Goal: Information Seeking & Learning: Learn about a topic

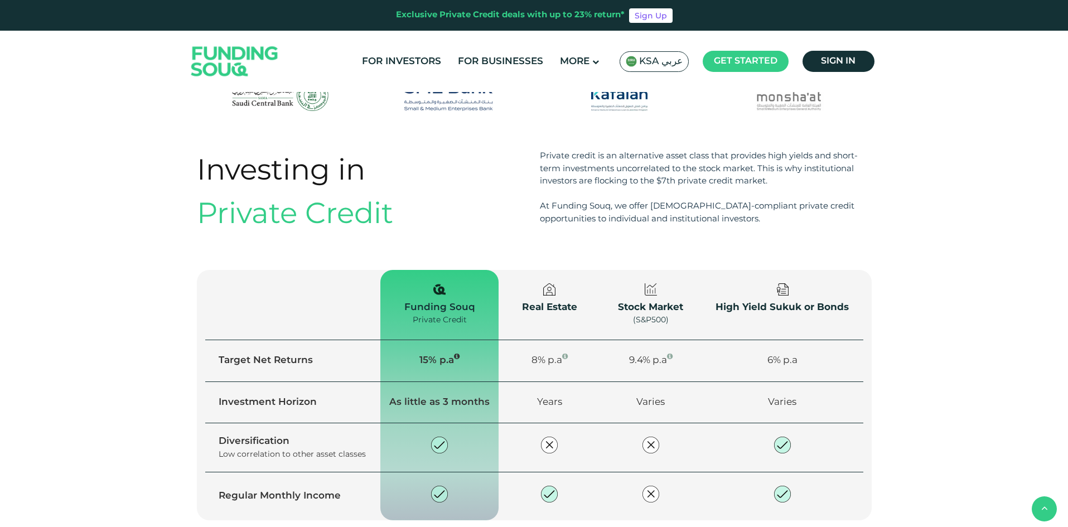
scroll to position [1227, 0]
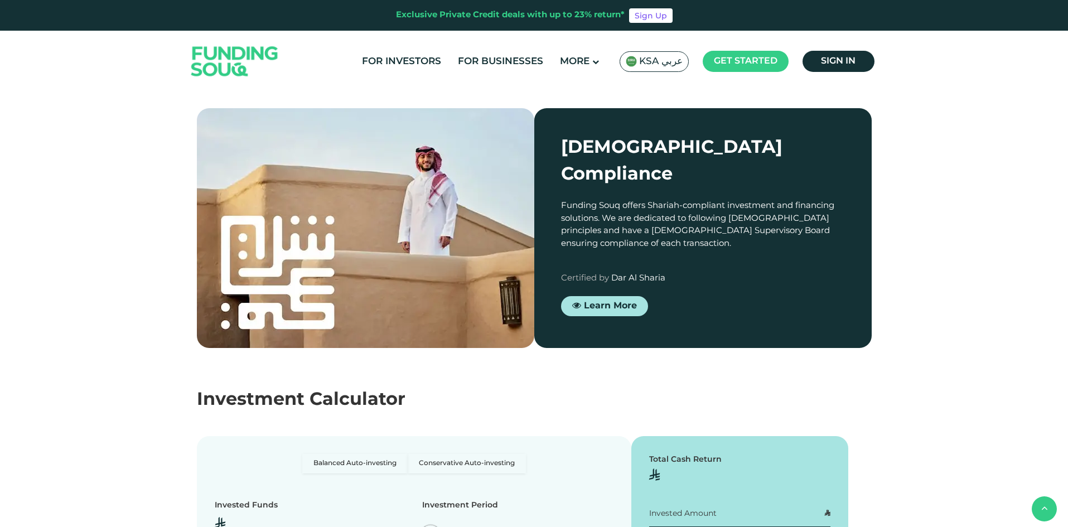
type tc-range-slider "4"
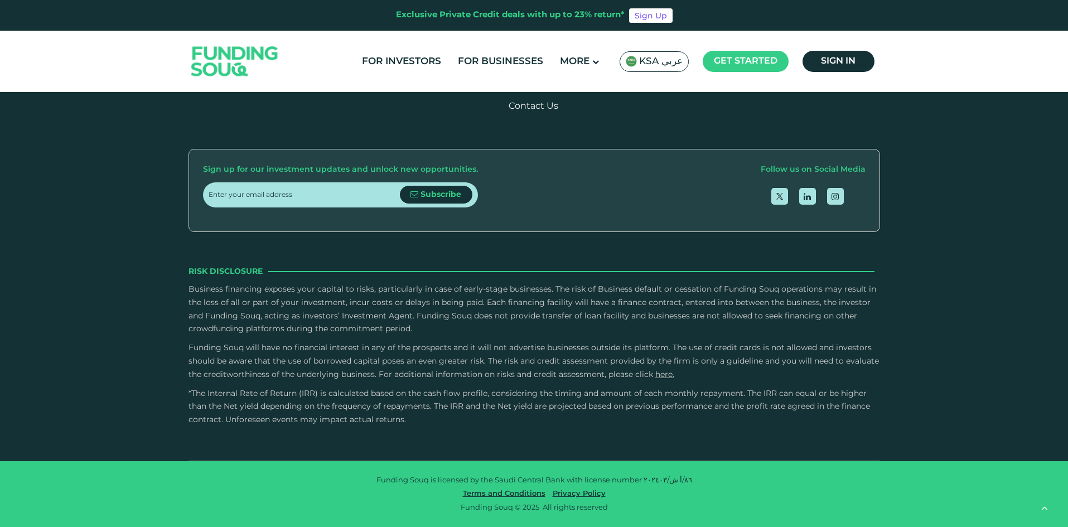
scroll to position [3298, 0]
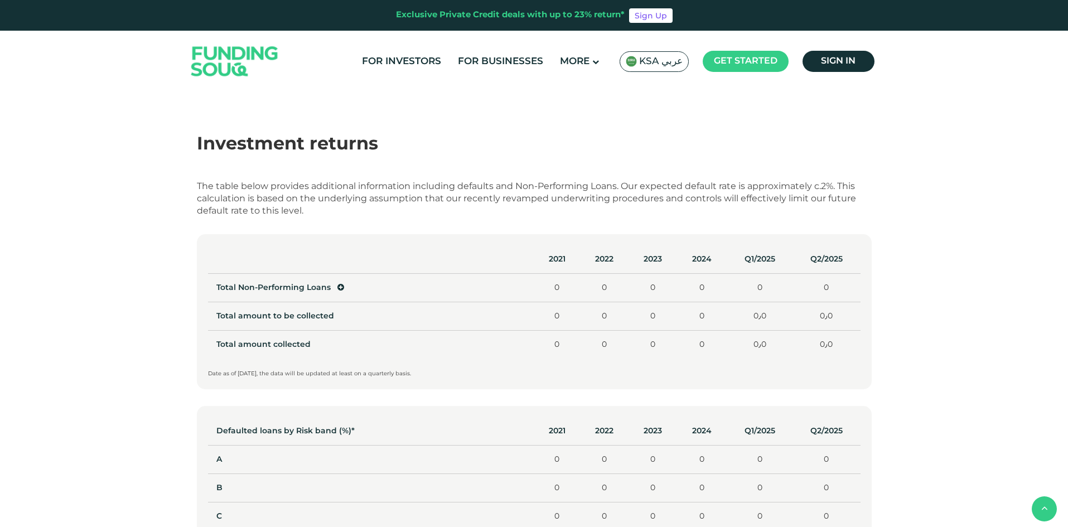
scroll to position [502, 0]
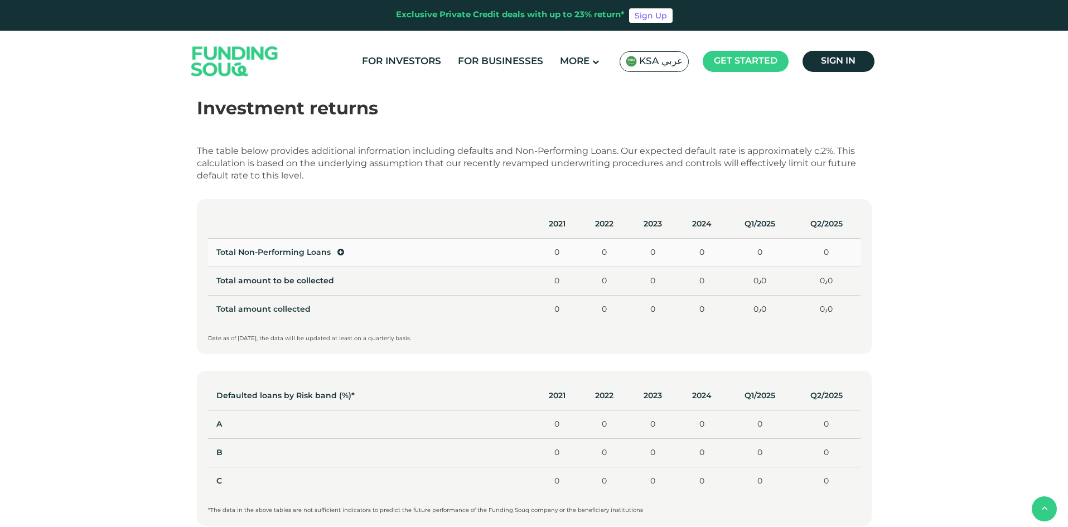
click at [337, 250] on icon at bounding box center [340, 252] width 7 height 8
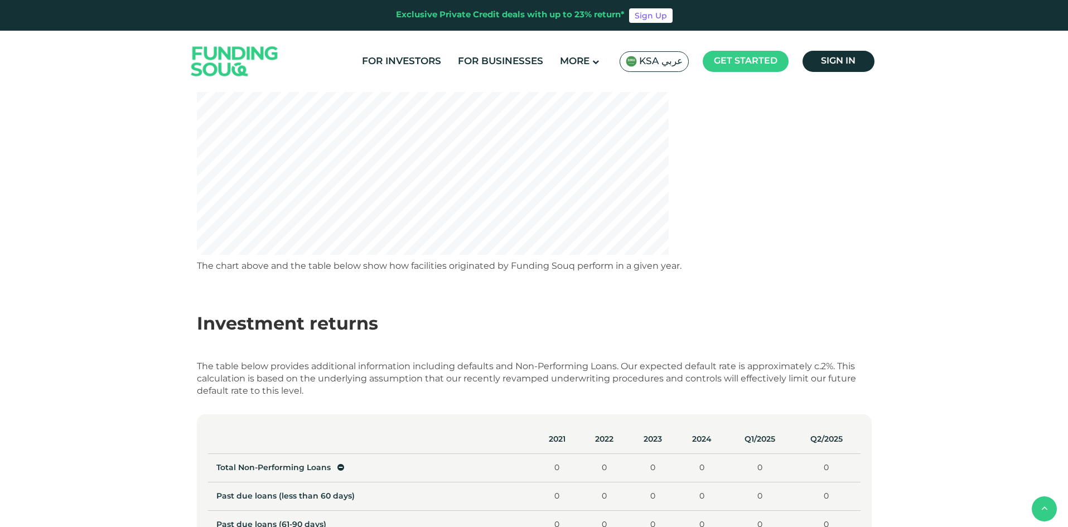
scroll to position [0, 0]
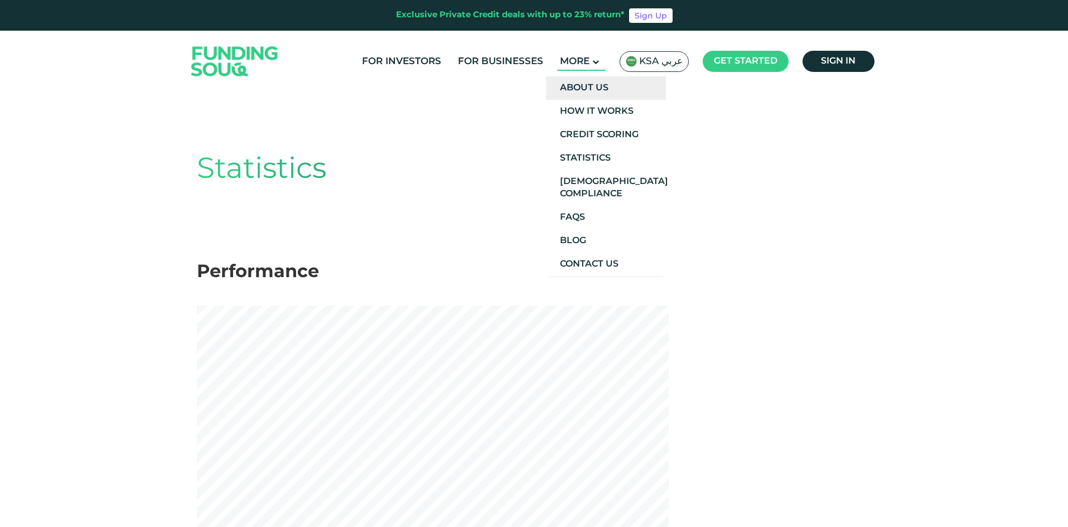
click at [611, 91] on link "About Us" at bounding box center [606, 87] width 120 height 23
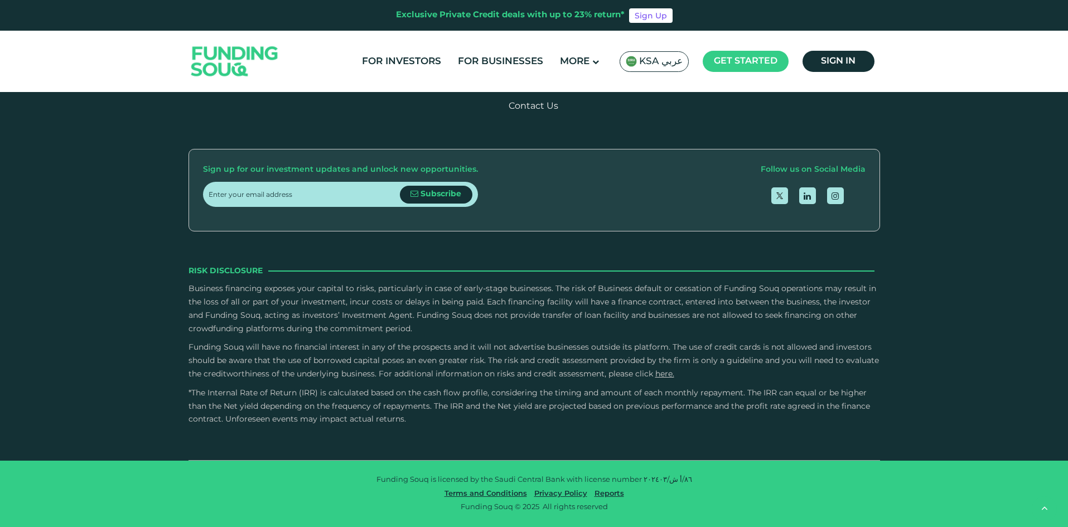
scroll to position [1632, 0]
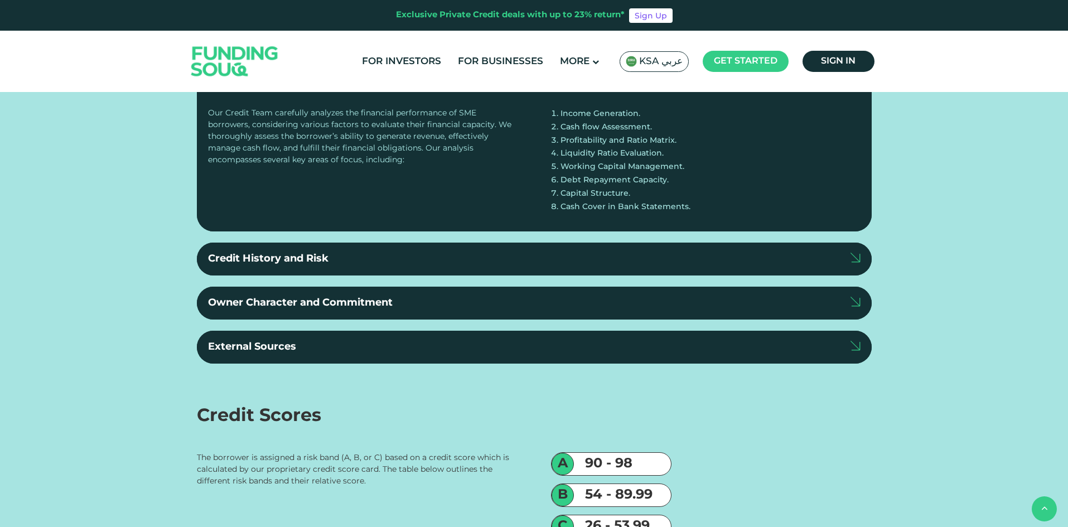
scroll to position [2120, 0]
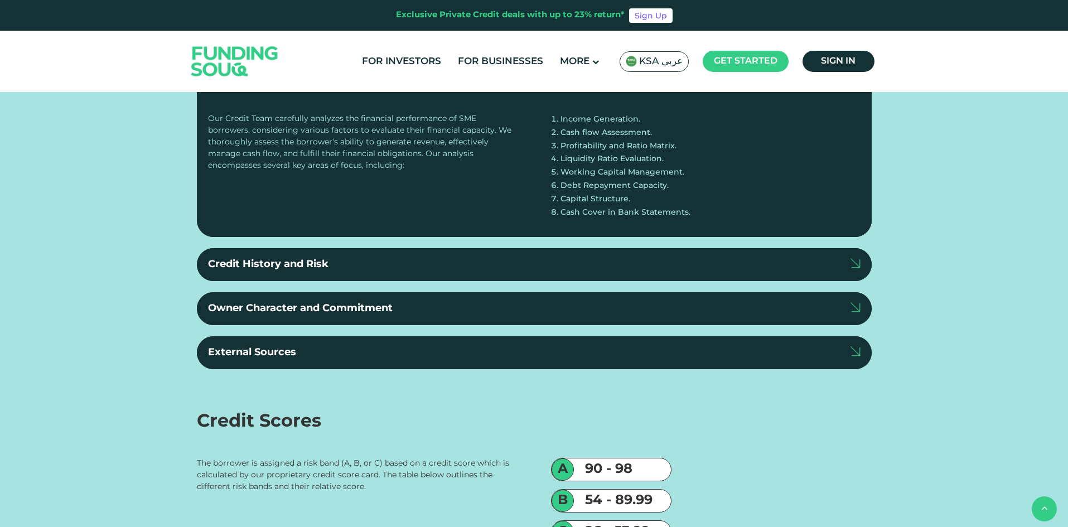
radio input "true"
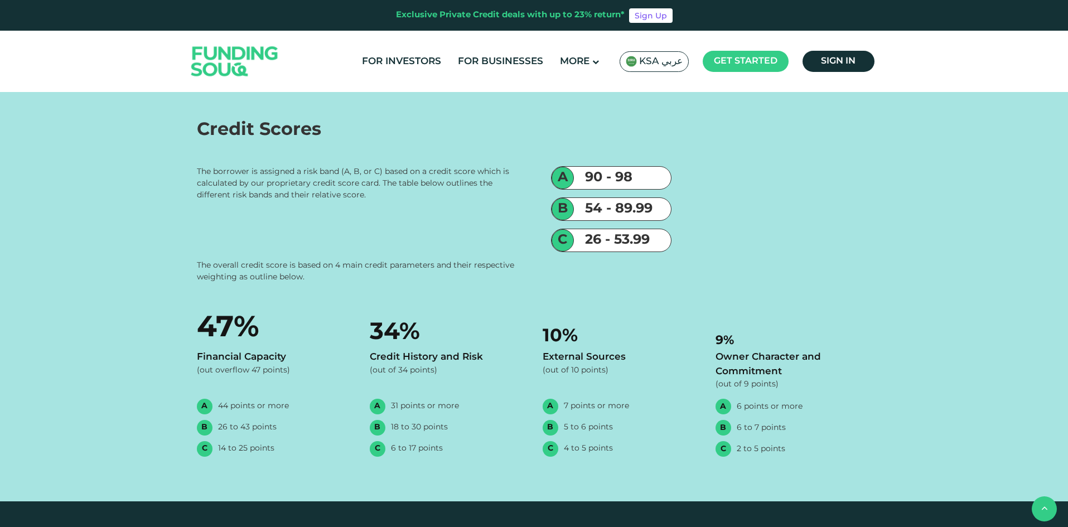
scroll to position [2454, 0]
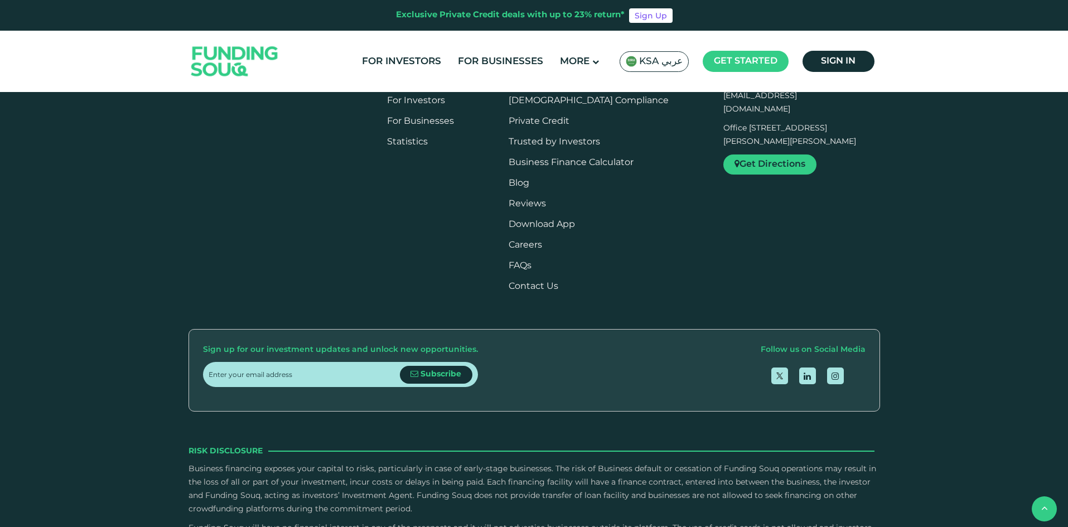
scroll to position [3124, 0]
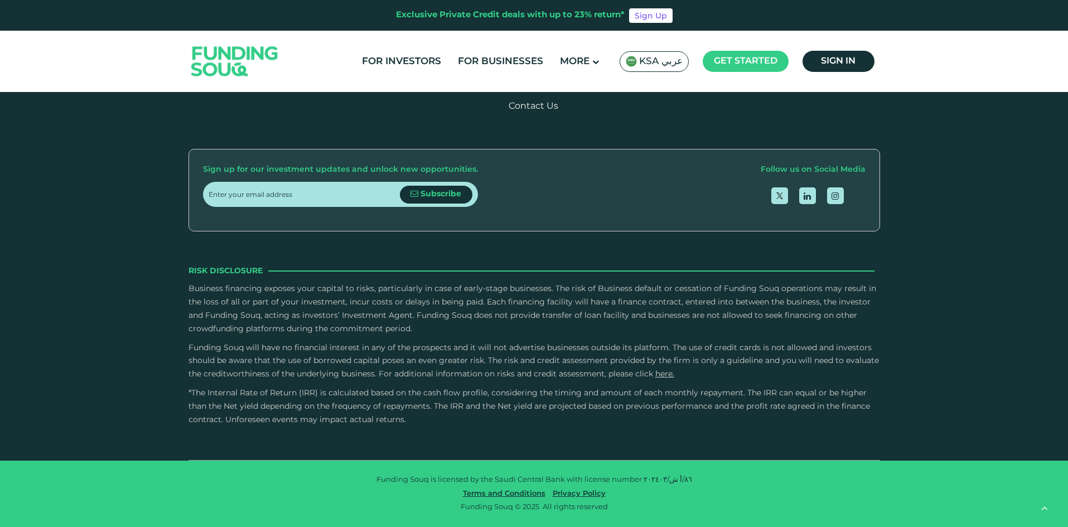
click at [0, 0] on input "Credit History and Risk" at bounding box center [0, 0] width 0 height 0
click at [0, 0] on input "Owner Character and Commitment" at bounding box center [0, 0] width 0 height 0
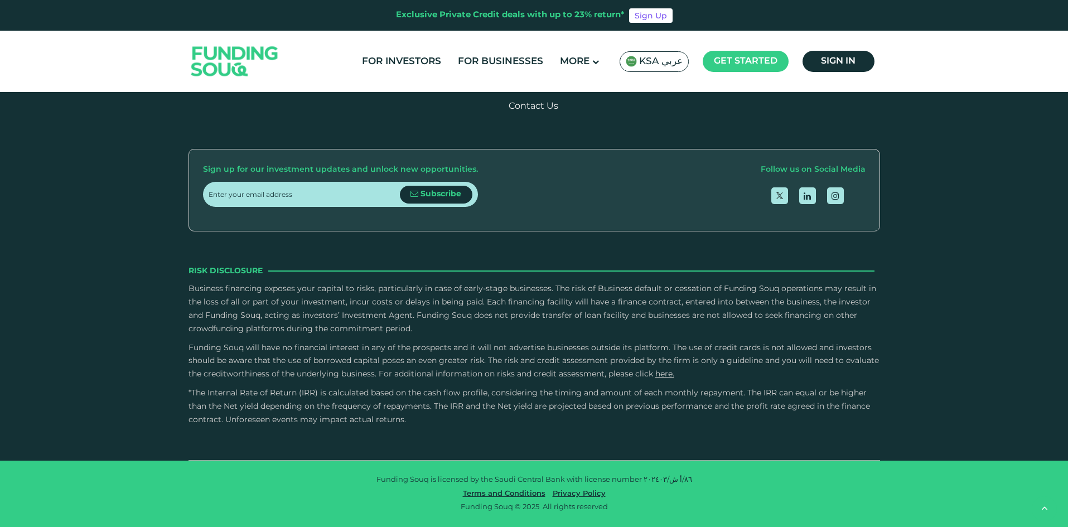
scroll to position [3514, 0]
click at [0, 0] on input "External Sources" at bounding box center [0, 0] width 0 height 0
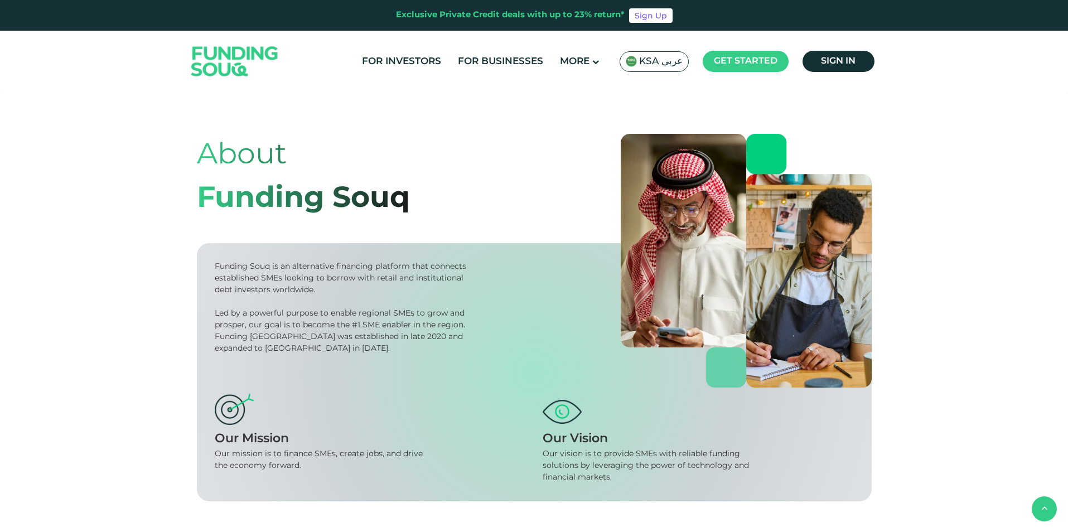
scroll to position [1632, 0]
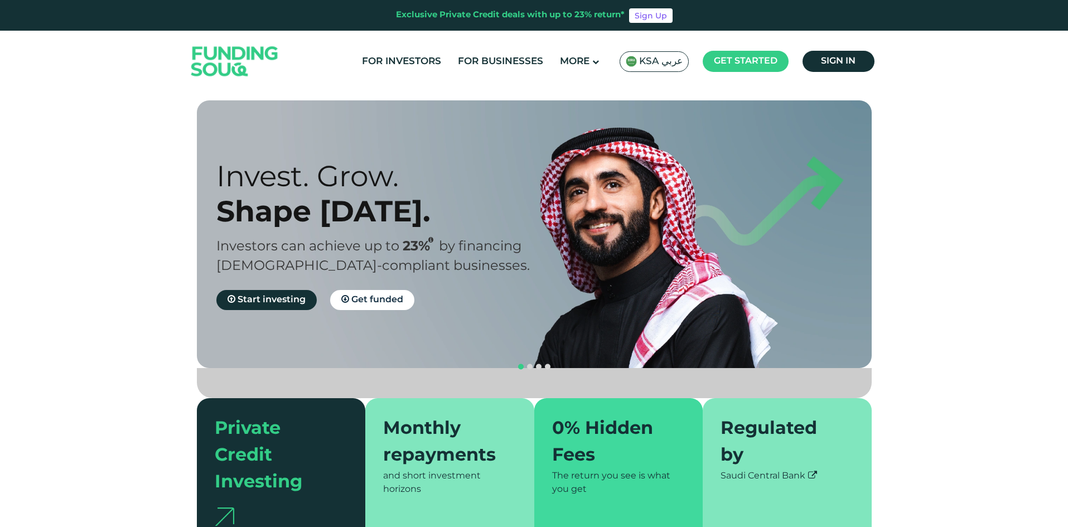
click at [932, 214] on section "Prosperity Meets Principle. Shariah Compliance Sharia compliant investing in sm…" at bounding box center [534, 323] width 1068 height 447
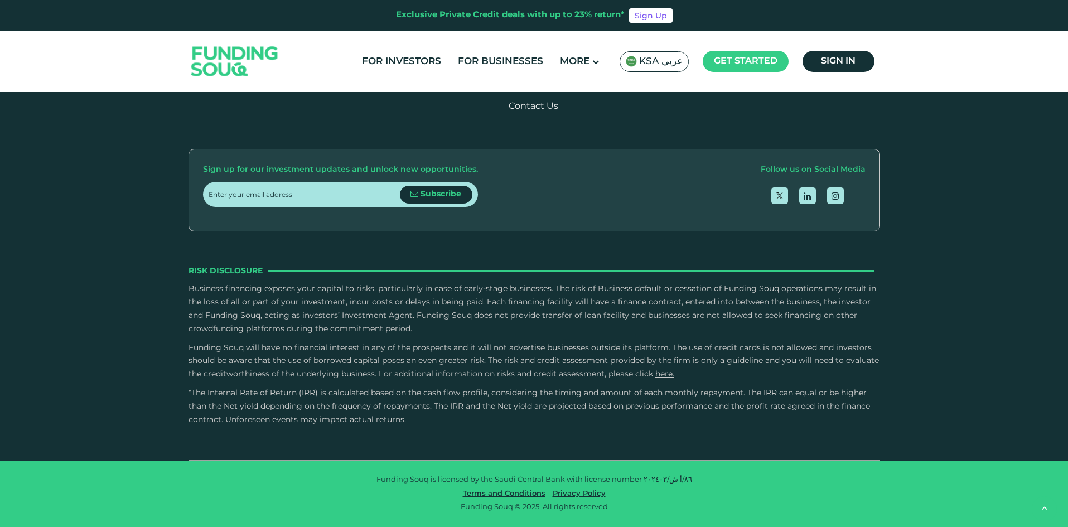
type tc-range-slider "4"
